Goal: Information Seeking & Learning: Learn about a topic

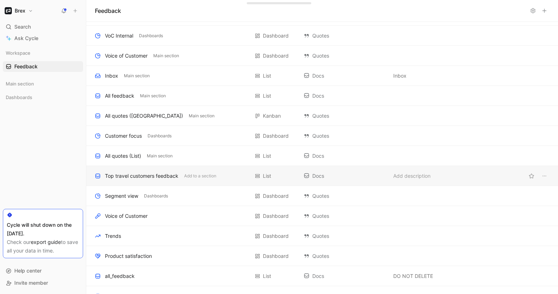
scroll to position [81, 0]
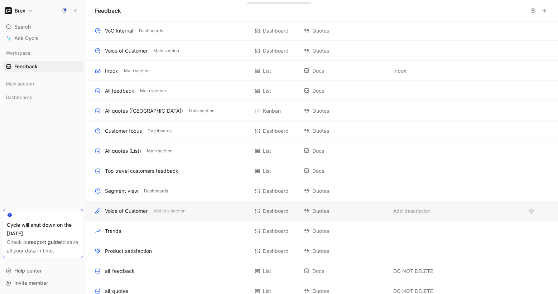
click at [202, 208] on div "Voice of Customer Add to a section" at bounding box center [172, 211] width 154 height 9
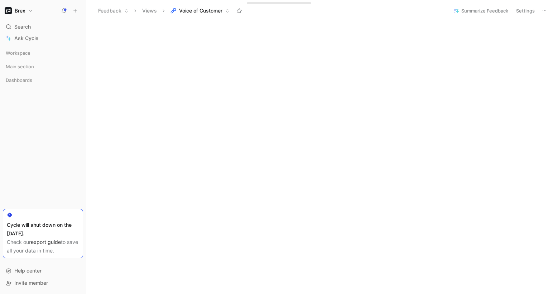
scroll to position [307, 0]
click at [26, 64] on span "Main section" at bounding box center [20, 66] width 28 height 7
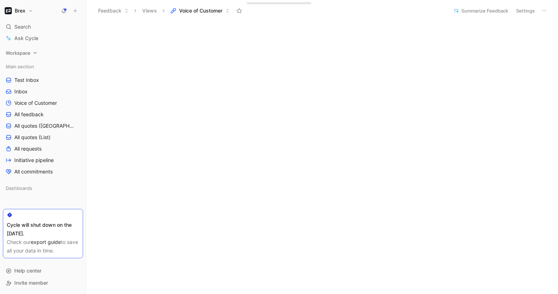
click at [25, 54] on span "Workspace" at bounding box center [18, 52] width 25 height 7
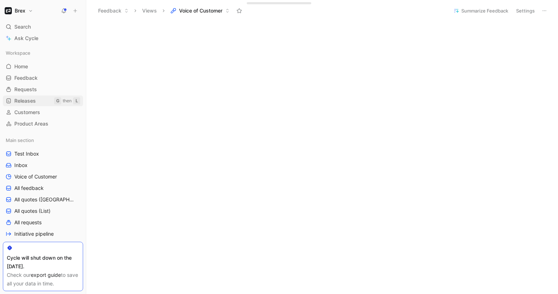
click at [26, 101] on span "Releases" at bounding box center [24, 100] width 21 height 7
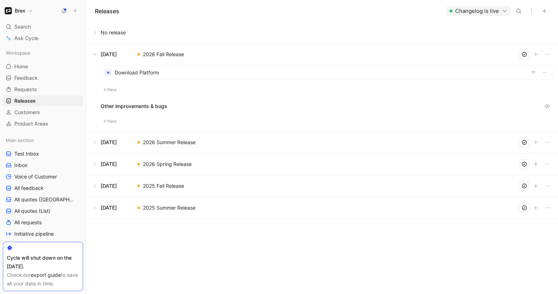
click at [189, 163] on button at bounding box center [322, 164] width 471 height 21
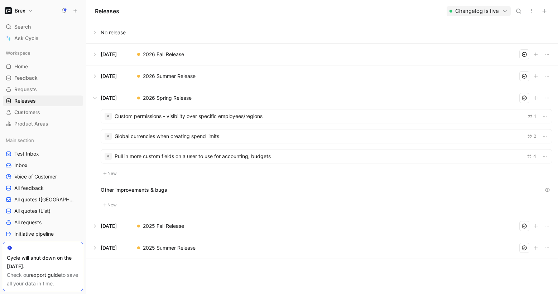
click at [170, 134] on div at bounding box center [326, 137] width 451 height 14
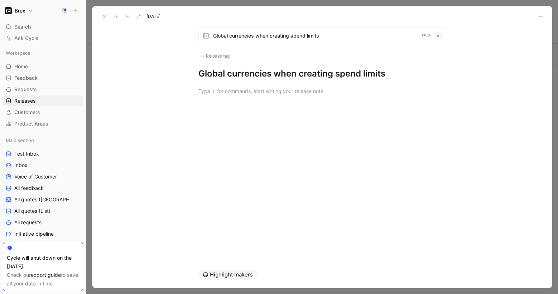
click at [105, 18] on icon at bounding box center [104, 17] width 6 height 6
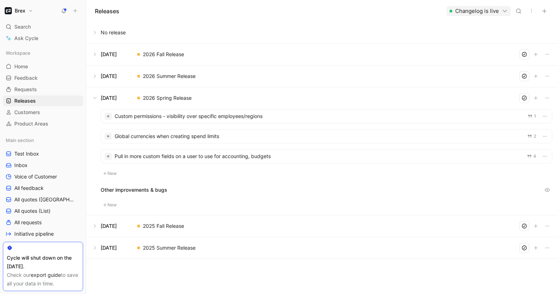
click at [171, 158] on div at bounding box center [326, 157] width 451 height 14
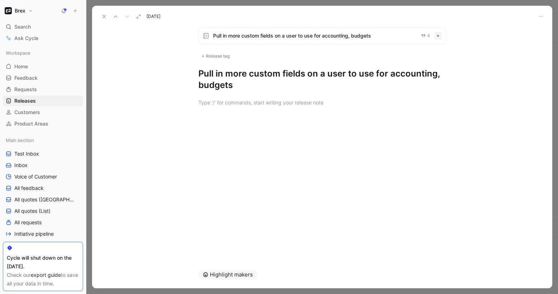
click at [247, 38] on span "Pull in more custom fields on a user to use for accounting, budgets" at bounding box center [314, 35] width 202 height 9
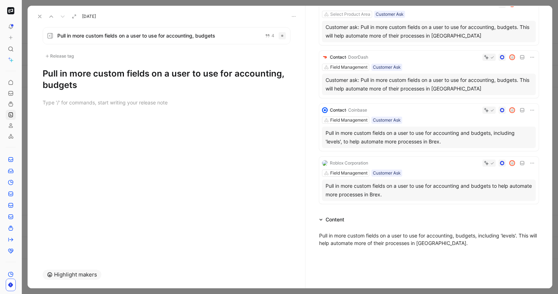
scroll to position [89, 0]
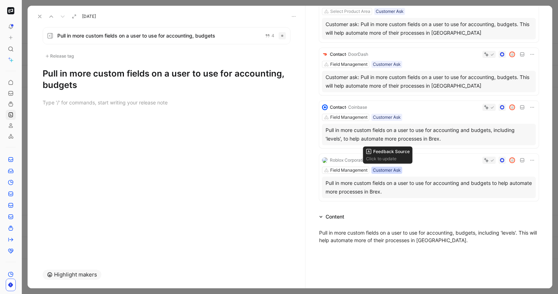
click at [394, 170] on div "Customer Ask" at bounding box center [387, 170] width 28 height 7
click at [38, 16] on icon at bounding box center [40, 17] width 6 height 6
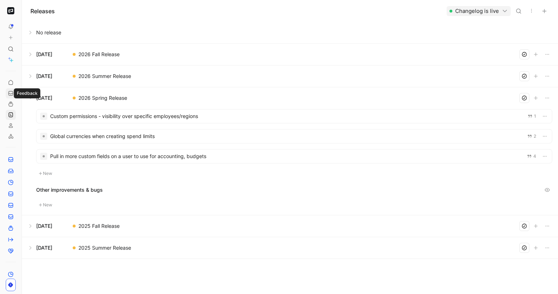
click at [11, 94] on icon at bounding box center [11, 94] width 6 height 6
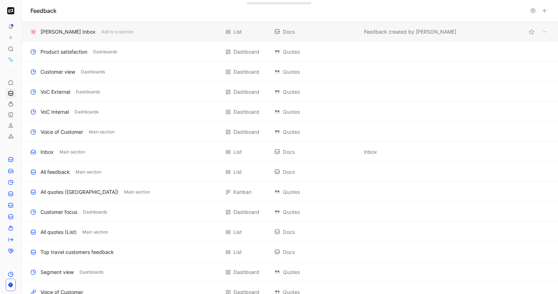
click at [53, 34] on div "[PERSON_NAME] Inbox" at bounding box center [67, 32] width 55 height 9
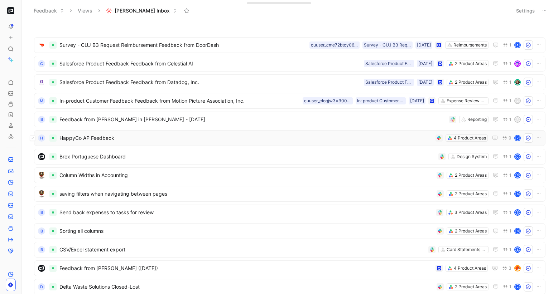
click at [151, 139] on span "HappyCo AP Feedback" at bounding box center [245, 138] width 373 height 9
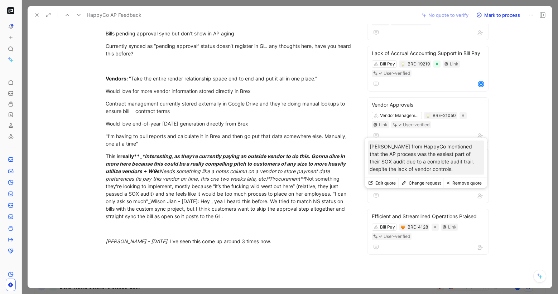
scroll to position [328, 0]
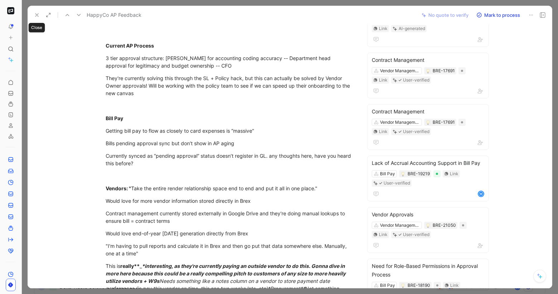
click at [35, 19] on button at bounding box center [37, 15] width 10 height 10
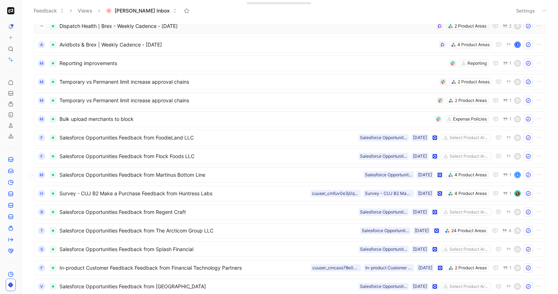
scroll to position [452, 0]
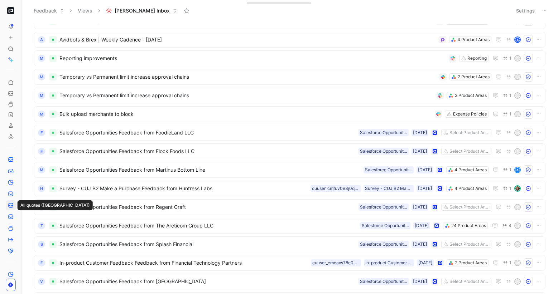
click at [11, 204] on icon at bounding box center [11, 206] width 6 height 6
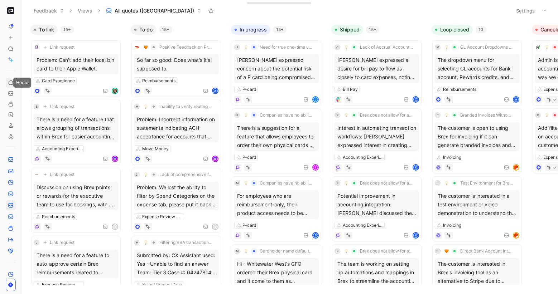
click at [9, 83] on use at bounding box center [11, 82] width 4 height 4
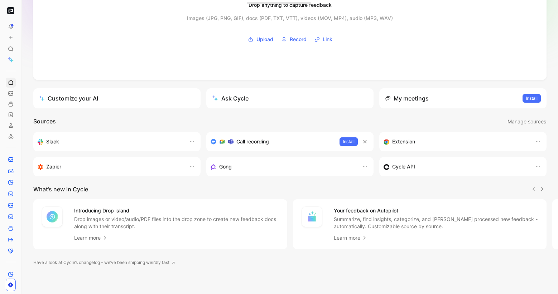
scroll to position [83, 0]
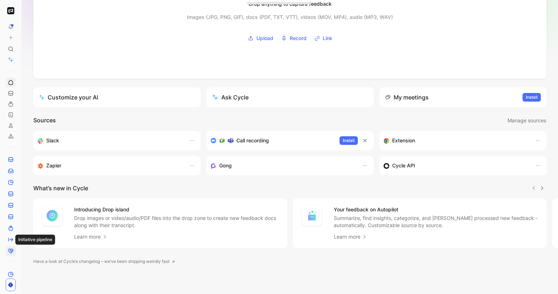
click at [10, 248] on icon at bounding box center [11, 251] width 6 height 6
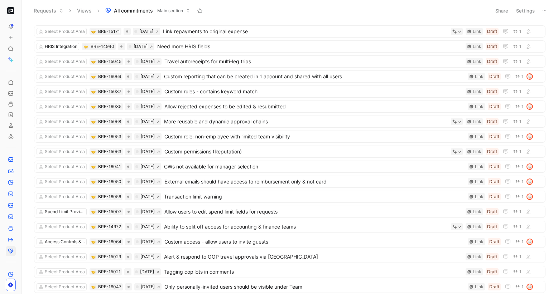
scroll to position [237, 0]
click at [249, 154] on span "Custom permissions (Reputation)" at bounding box center [305, 152] width 283 height 9
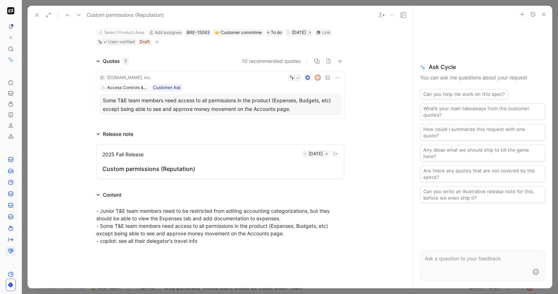
scroll to position [58, 0]
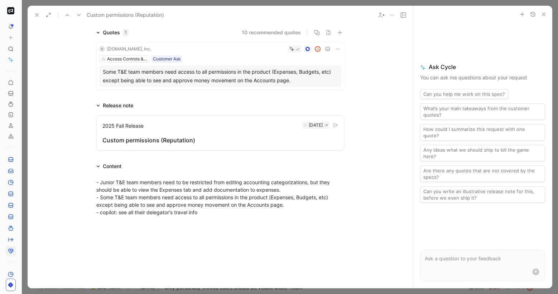
click at [34, 14] on icon at bounding box center [37, 15] width 6 height 6
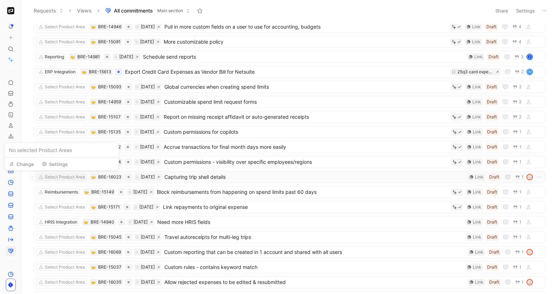
scroll to position [61, 0]
click at [217, 72] on span "Export Credit Card Expenses as Vendor Bill for Netsuite" at bounding box center [286, 72] width 322 height 9
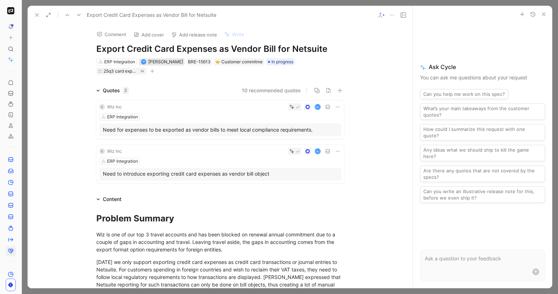
click at [160, 62] on span "[PERSON_NAME]" at bounding box center [165, 61] width 35 height 5
click at [35, 14] on icon at bounding box center [37, 15] width 6 height 6
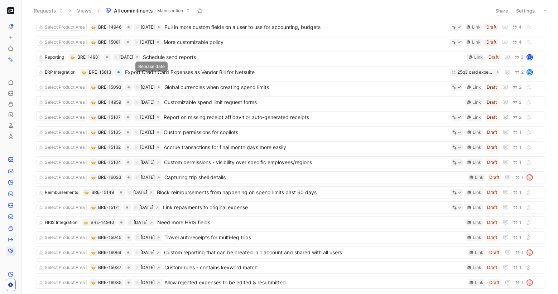
scroll to position [205, 0]
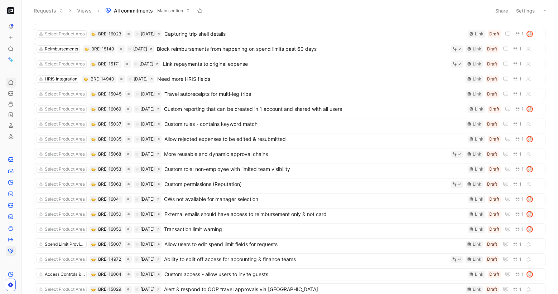
click at [11, 83] on icon at bounding box center [11, 83] width 6 height 6
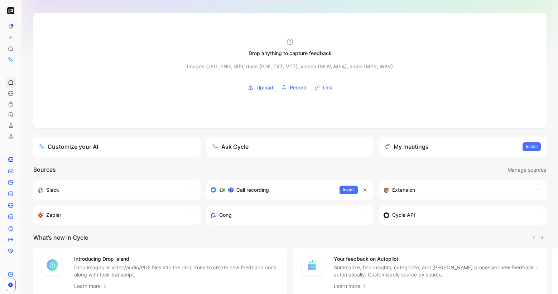
scroll to position [83, 0]
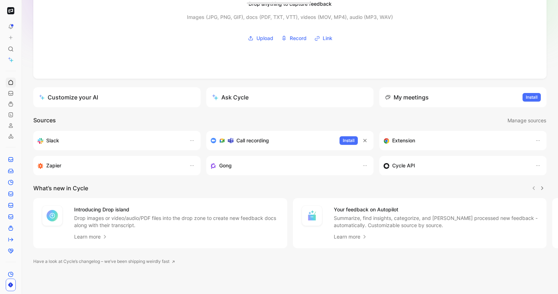
click at [251, 90] on button "Ask Cycle" at bounding box center [289, 97] width 167 height 20
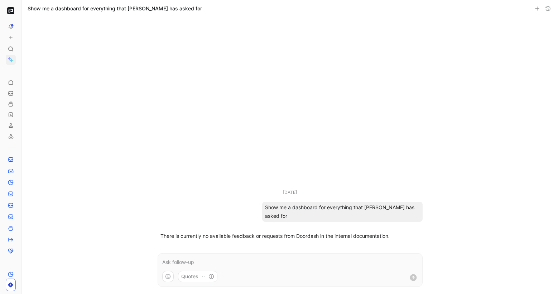
click at [193, 276] on button "Quotes" at bounding box center [197, 276] width 39 height 11
click at [167, 262] on html "To pick up a draggable item, press the space bar. While dragging, use the arrow…" at bounding box center [279, 147] width 558 height 294
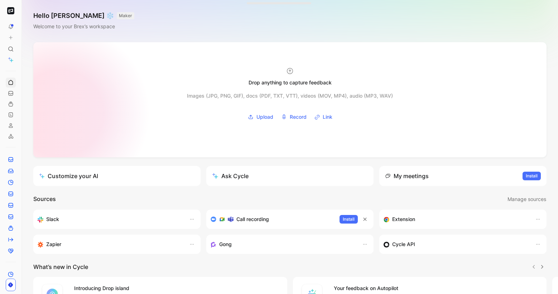
scroll to position [83, 0]
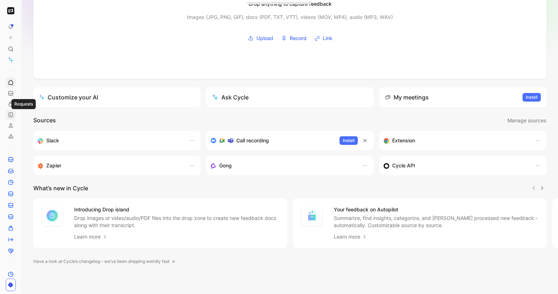
click at [15, 115] on link at bounding box center [11, 115] width 10 height 10
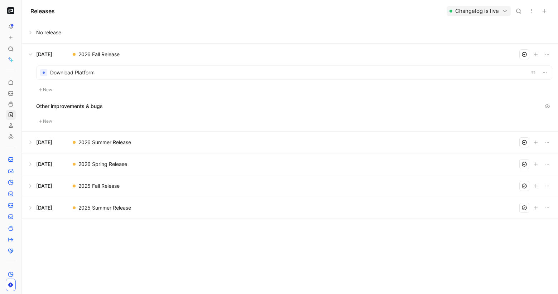
click at [118, 72] on div at bounding box center [294, 73] width 515 height 14
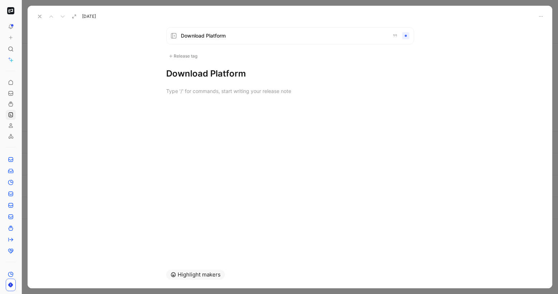
click at [213, 70] on h1 "Download Platform" at bounding box center [290, 73] width 248 height 11
click at [207, 42] on div "Download Platform" at bounding box center [290, 35] width 248 height 17
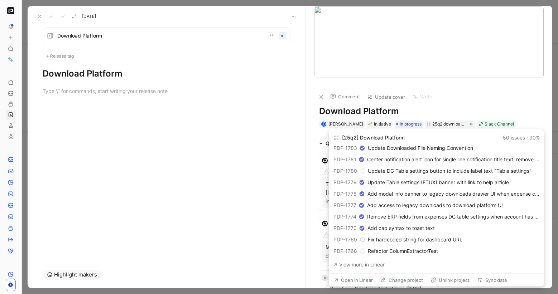
scroll to position [460, 0]
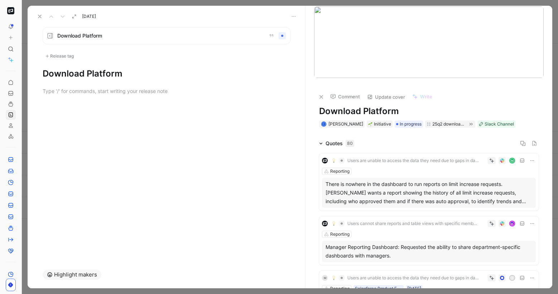
click at [525, 107] on h1 "Download Platform" at bounding box center [428, 111] width 219 height 11
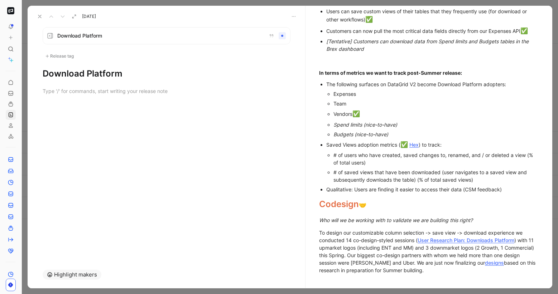
scroll to position [1007, 0]
click at [483, 237] on span "User Research Plan: Downloads Platform" at bounding box center [465, 240] width 97 height 6
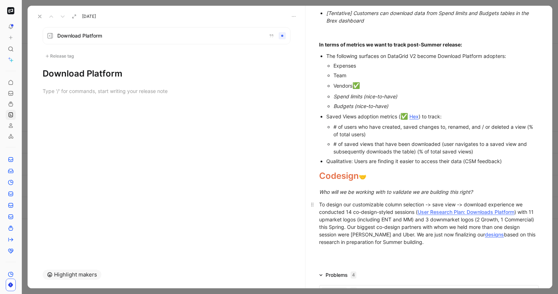
scroll to position [788, 0]
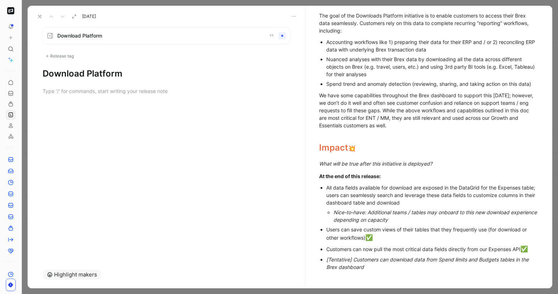
click at [39, 18] on icon at bounding box center [40, 17] width 6 height 6
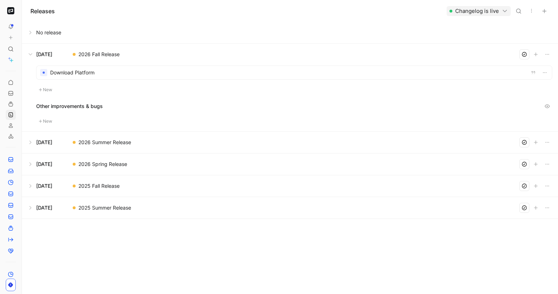
click at [92, 169] on button at bounding box center [289, 164] width 535 height 21
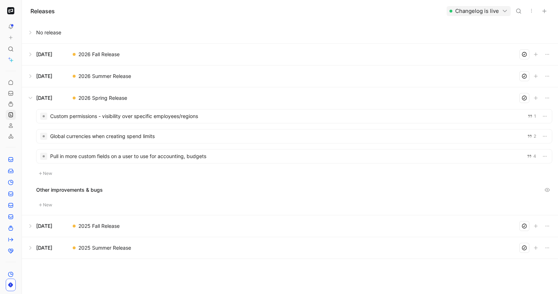
click at [95, 227] on button at bounding box center [289, 225] width 535 height 21
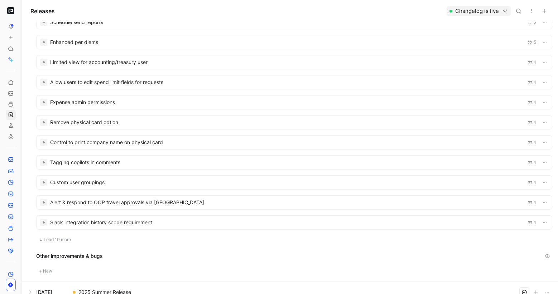
scroll to position [297, 0]
click at [148, 201] on div at bounding box center [294, 202] width 515 height 14
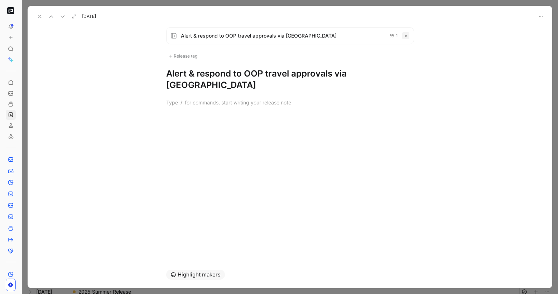
click at [284, 31] on span "Alert & respond to OOP travel approvals via [GEOGRAPHIC_DATA]" at bounding box center [282, 35] width 203 height 9
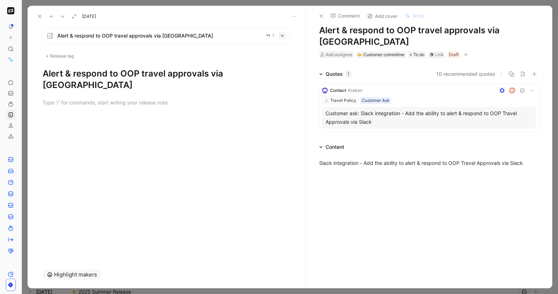
click at [37, 16] on icon at bounding box center [40, 17] width 6 height 6
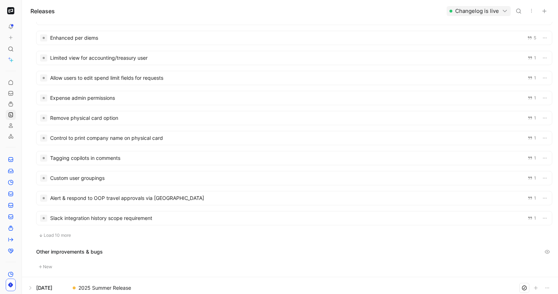
scroll to position [306, 0]
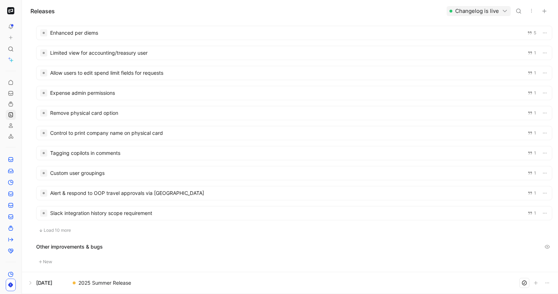
click at [102, 287] on button at bounding box center [289, 282] width 535 height 21
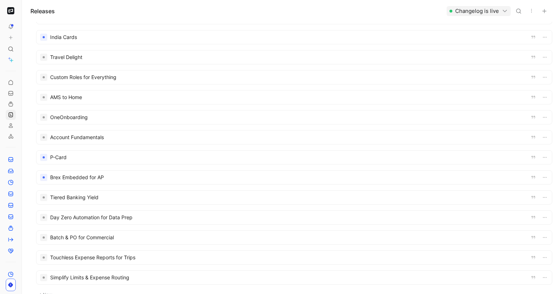
scroll to position [147, 0]
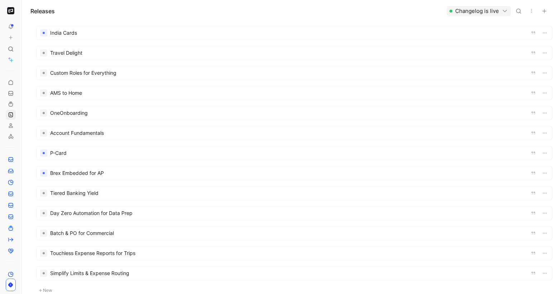
click at [60, 155] on div at bounding box center [294, 153] width 515 height 14
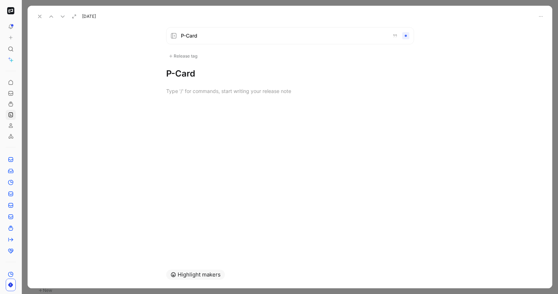
click at [224, 36] on span "P-Card" at bounding box center [283, 35] width 205 height 9
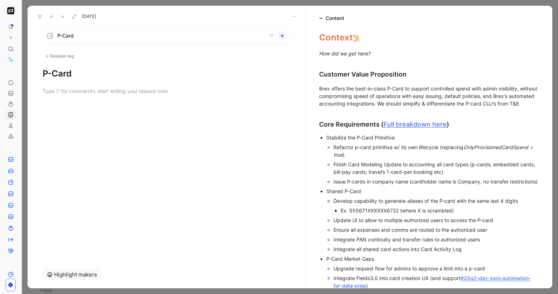
scroll to position [816, 0]
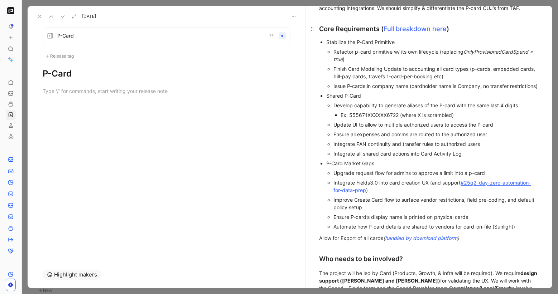
click at [413, 34] on div "Core Requirements ( Full breakdown here )" at bounding box center [428, 29] width 219 height 10
click at [415, 33] on span "Full breakdown here" at bounding box center [414, 29] width 63 height 8
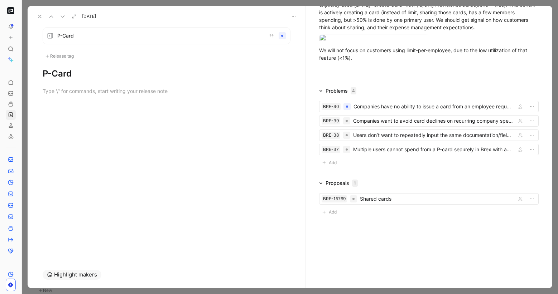
scroll to position [1410, 0]
click at [37, 15] on icon at bounding box center [40, 17] width 6 height 6
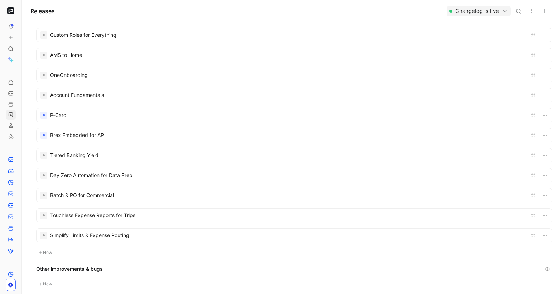
scroll to position [185, 0]
